Goal: Task Accomplishment & Management: Manage account settings

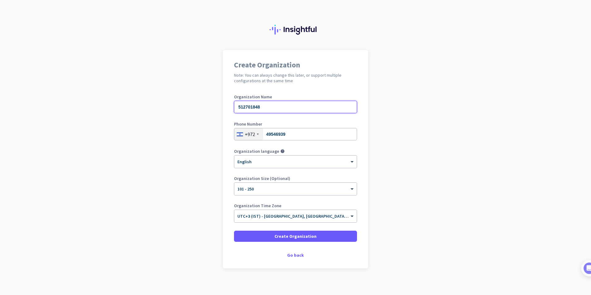
click at [254, 107] on input "512701848" at bounding box center [295, 107] width 123 height 12
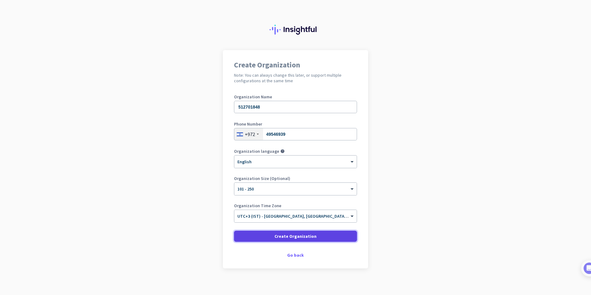
click at [289, 233] on span "Create Organization" at bounding box center [296, 236] width 42 height 6
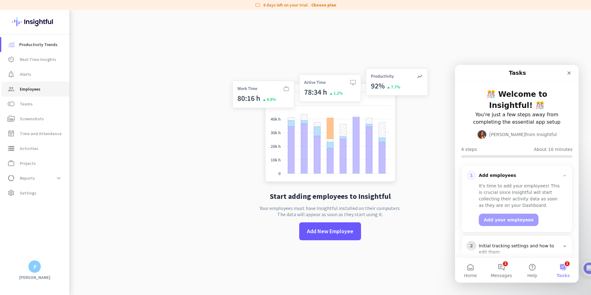
click at [31, 87] on span "Employees" at bounding box center [30, 88] width 21 height 7
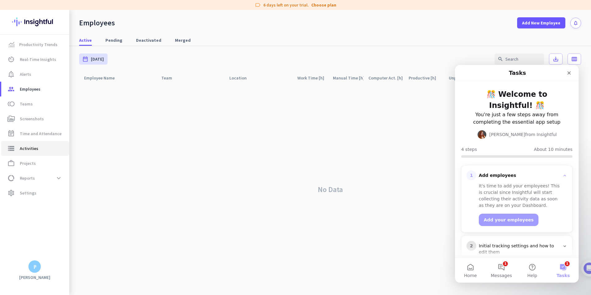
click at [34, 144] on link "storage Activities" at bounding box center [35, 148] width 68 height 15
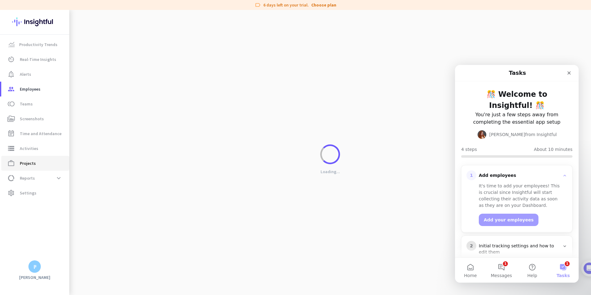
click at [32, 166] on span "Projects" at bounding box center [28, 163] width 16 height 7
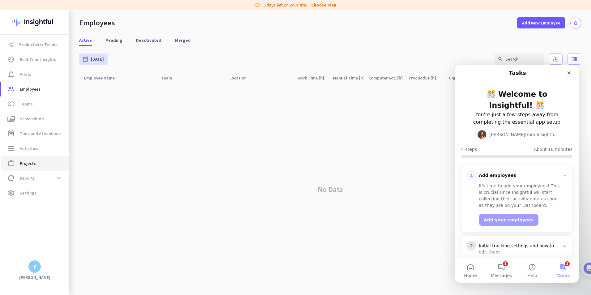
type input "Mon, Aug 18 - Mon, Aug 18"
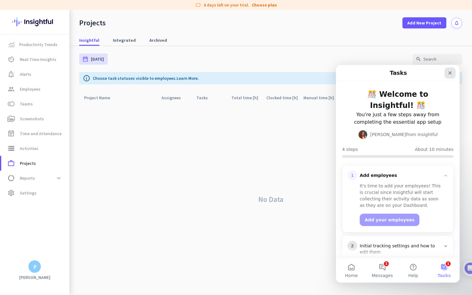
click at [448, 71] on icon "Close" at bounding box center [449, 72] width 5 height 5
